Goal: Information Seeking & Learning: Learn about a topic

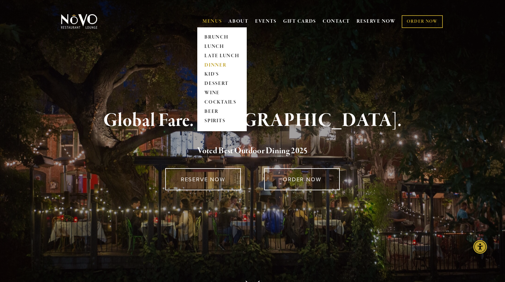
click at [219, 63] on link "DINNER" at bounding box center [222, 65] width 39 height 9
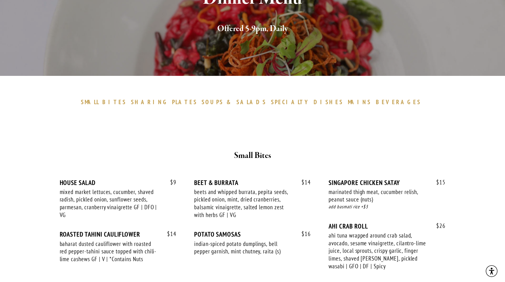
scroll to position [137, 0]
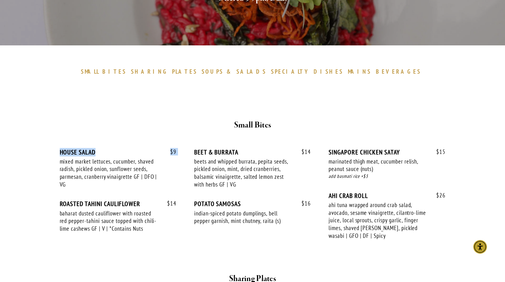
drag, startPoint x: 96, startPoint y: 152, endPoint x: 45, endPoint y: 152, distance: 50.7
click at [64, 150] on div "HOUSE SALAD" at bounding box center [118, 153] width 117 height 8
drag, startPoint x: 92, startPoint y: 150, endPoint x: 66, endPoint y: 151, distance: 26.2
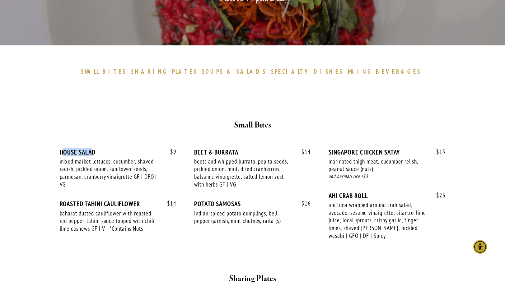
click at [64, 151] on div "HOUSE SALAD" at bounding box center [118, 153] width 117 height 8
drag, startPoint x: 97, startPoint y: 150, endPoint x: 60, endPoint y: 151, distance: 37.1
click at [60, 151] on div "HOUSE SALAD" at bounding box center [118, 153] width 117 height 8
copy div "HOUSE SALAD"
drag, startPoint x: 144, startPoint y: 202, endPoint x: 59, endPoint y: 203, distance: 85.3
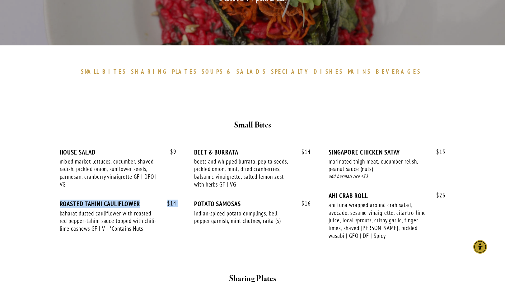
click at [59, 203] on div "$ 9 HOUSE SALAD mixed market lettuces, cucumber, shaved radish, pickled onion, …" at bounding box center [252, 197] width 397 height 120
copy div "$ 14 ROASTED TAHINI CAULIFLOWER"
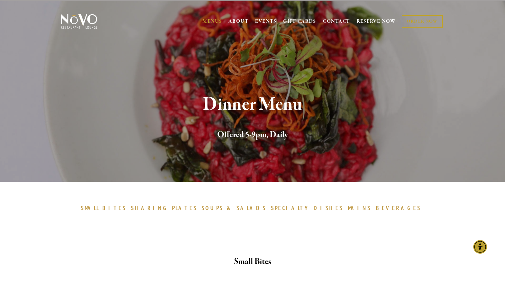
scroll to position [0, 0]
click at [92, 22] on img at bounding box center [79, 22] width 39 height 16
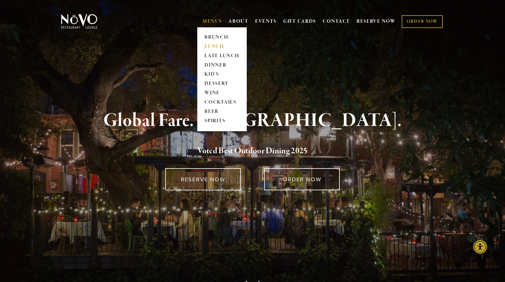
click at [214, 46] on link "LUNCH" at bounding box center [222, 46] width 39 height 9
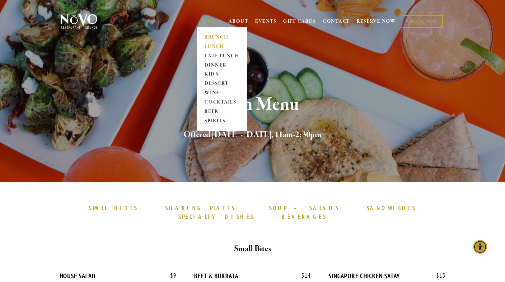
click at [212, 38] on link "BRUNCH" at bounding box center [222, 37] width 39 height 9
